Goal: Information Seeking & Learning: Learn about a topic

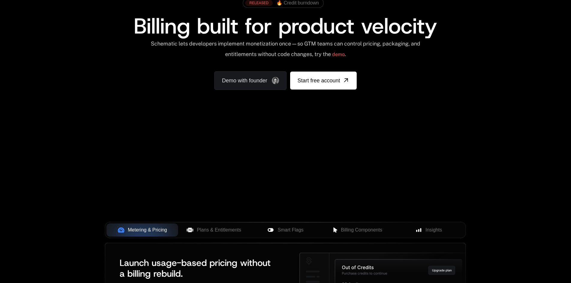
scroll to position [120, 0]
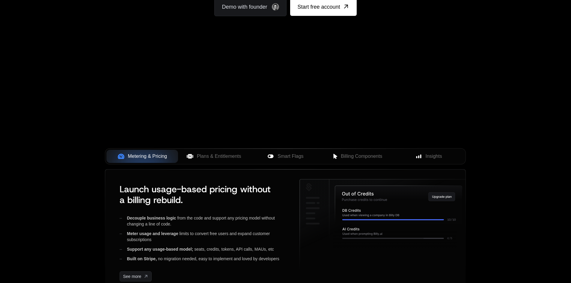
drag, startPoint x: 314, startPoint y: 91, endPoint x: 281, endPoint y: 114, distance: 40.5
click at [281, 114] on div "Your browser does not support the video tag." at bounding box center [284, 57] width 389 height 252
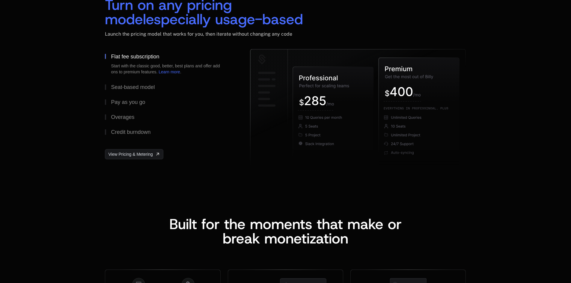
scroll to position [869, 0]
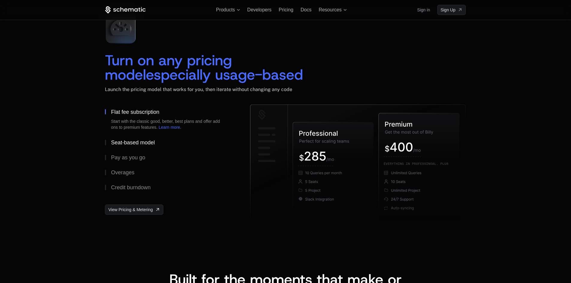
click at [133, 141] on div "Seat-based model" at bounding box center [133, 142] width 44 height 5
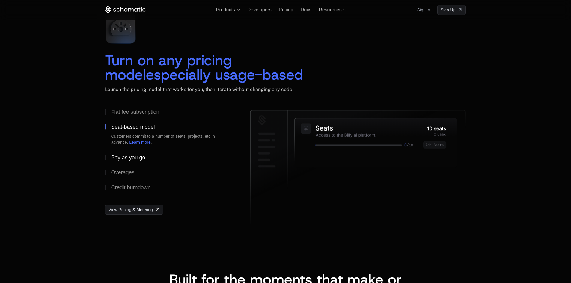
click at [128, 157] on div "Pay as you go" at bounding box center [128, 157] width 34 height 5
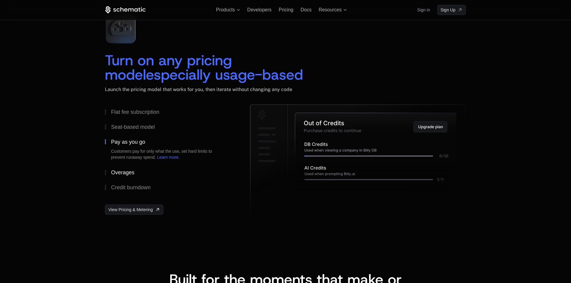
click at [128, 166] on button "Overages" at bounding box center [168, 172] width 126 height 15
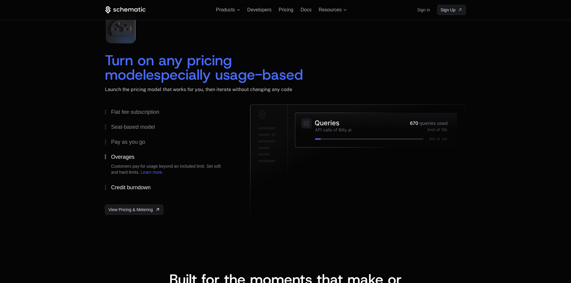
click at [132, 188] on div "Credit burndown" at bounding box center [131, 187] width 40 height 5
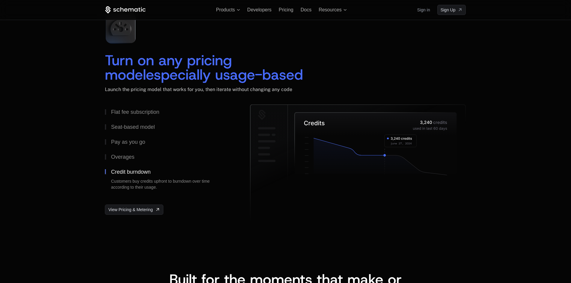
drag, startPoint x: 376, startPoint y: 133, endPoint x: 304, endPoint y: 137, distance: 72.0
click at [302, 136] on icon at bounding box center [375, 144] width 162 height 62
drag, startPoint x: 379, startPoint y: 156, endPoint x: 390, endPoint y: 157, distance: 11.1
click at [390, 157] on icon at bounding box center [380, 156] width 133 height 37
drag, startPoint x: 385, startPoint y: 155, endPoint x: 295, endPoint y: 155, distance: 90.1
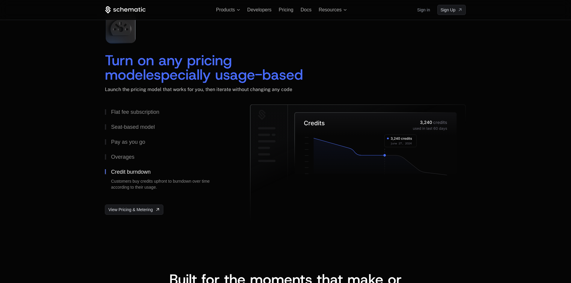
click at [295, 155] on g at bounding box center [357, 163] width 215 height 117
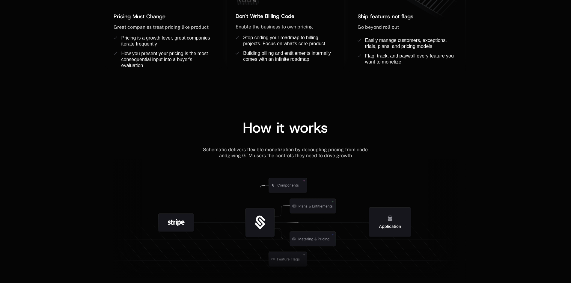
scroll to position [659, 0]
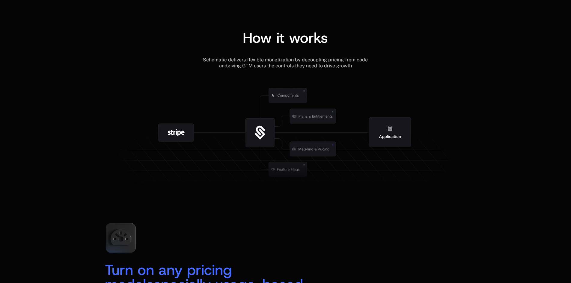
drag, startPoint x: 174, startPoint y: 137, endPoint x: 259, endPoint y: 133, distance: 84.8
click at [252, 136] on g at bounding box center [292, 169] width 553 height 210
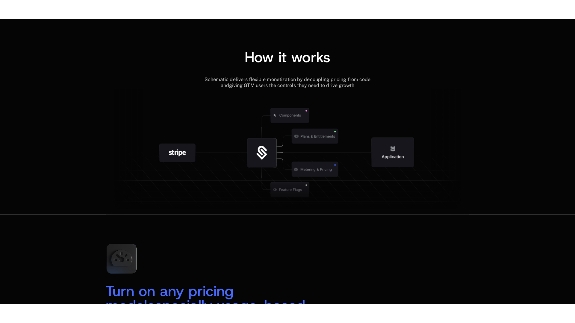
scroll to position [658, 0]
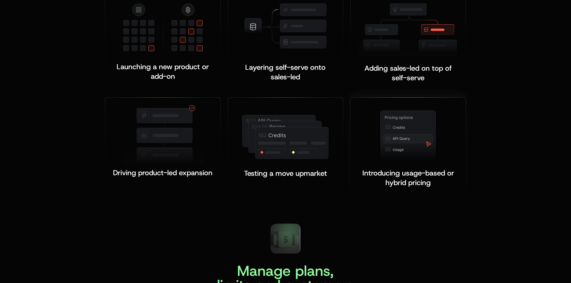
scroll to position [1228, 0]
